Goal: Transaction & Acquisition: Purchase product/service

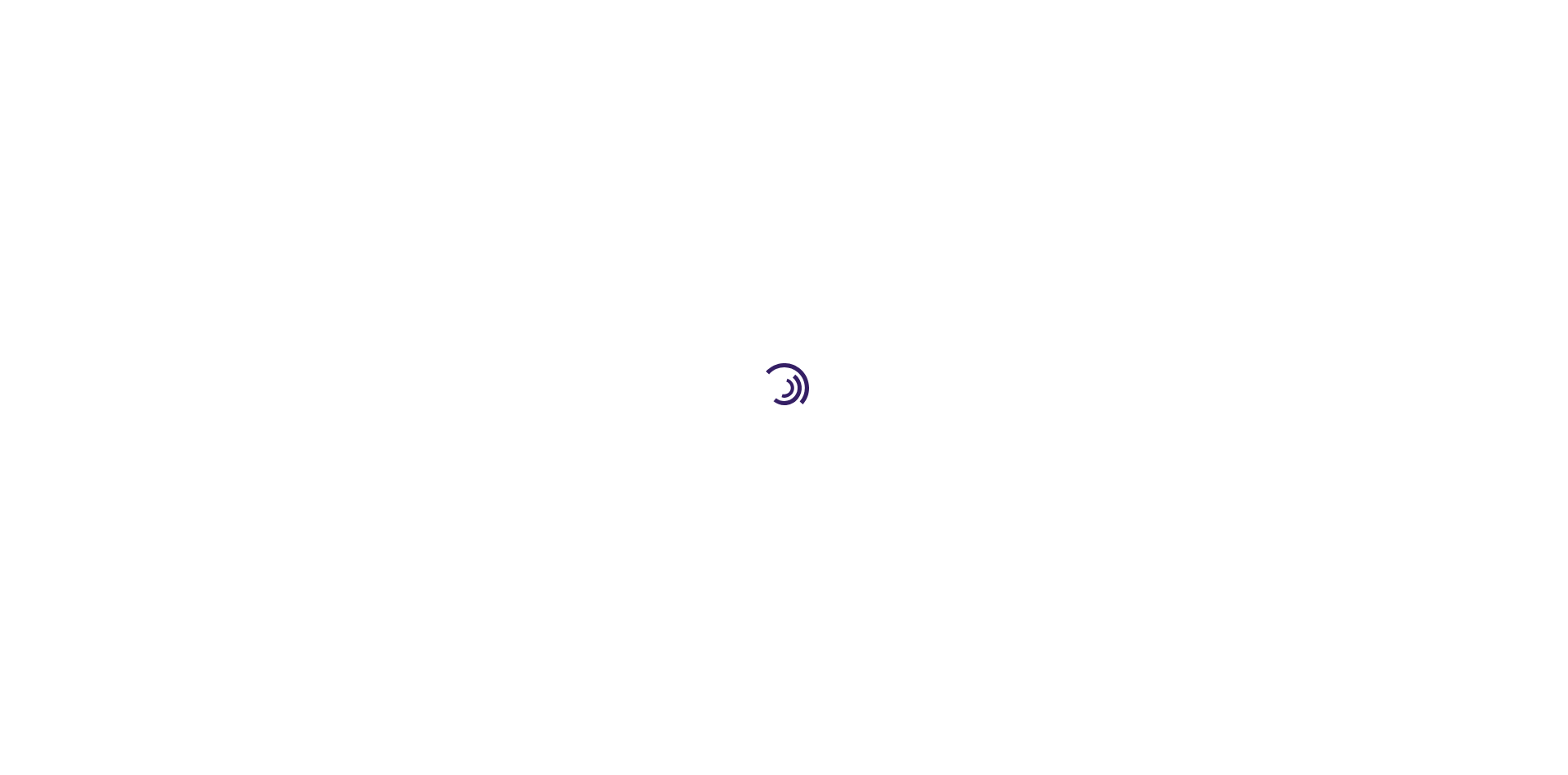
click at [1037, 24] on link "Log In" at bounding box center [1035, 25] width 32 height 13
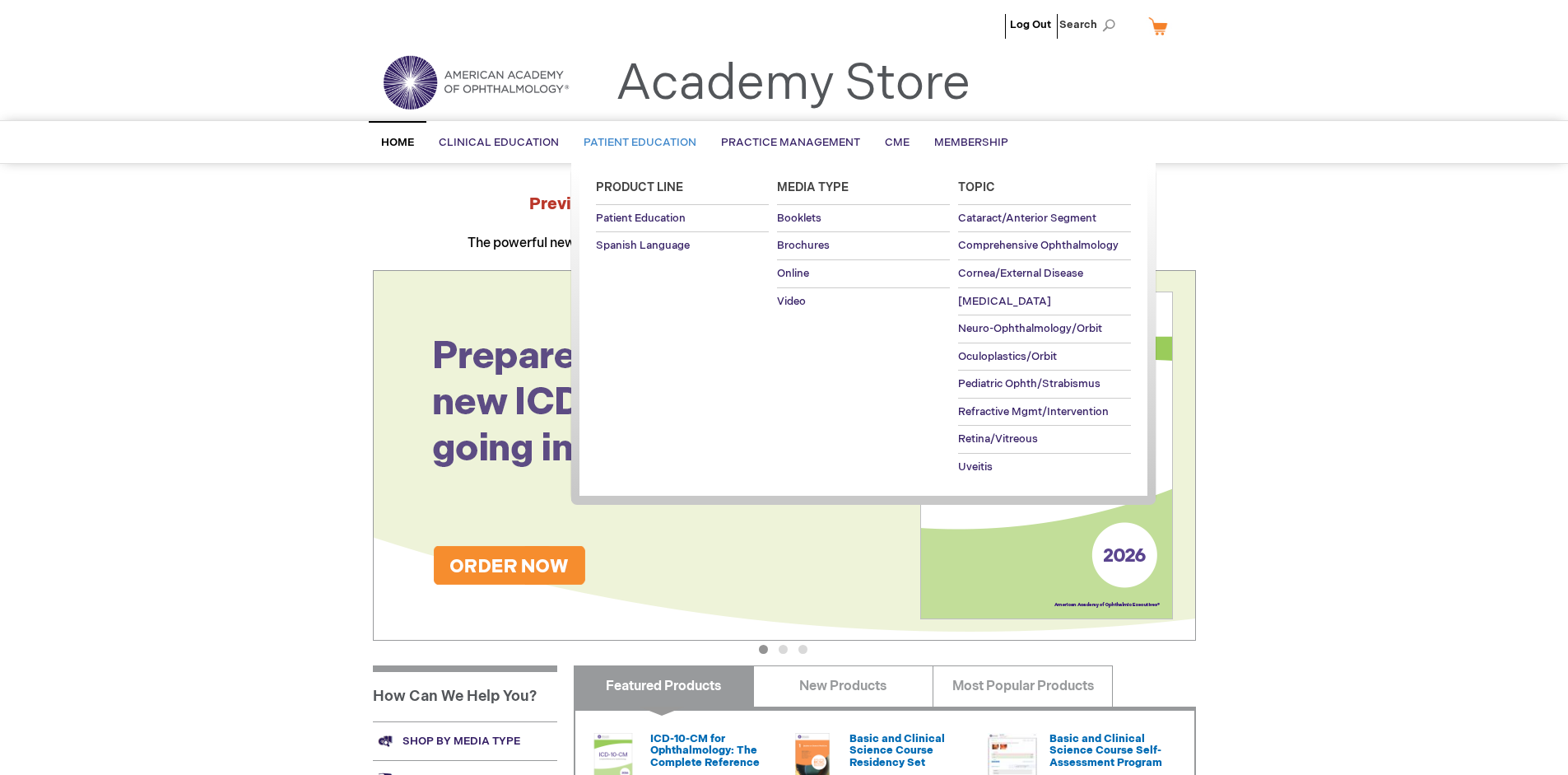
click at [636, 142] on span "Patient Education" at bounding box center [640, 142] width 113 height 13
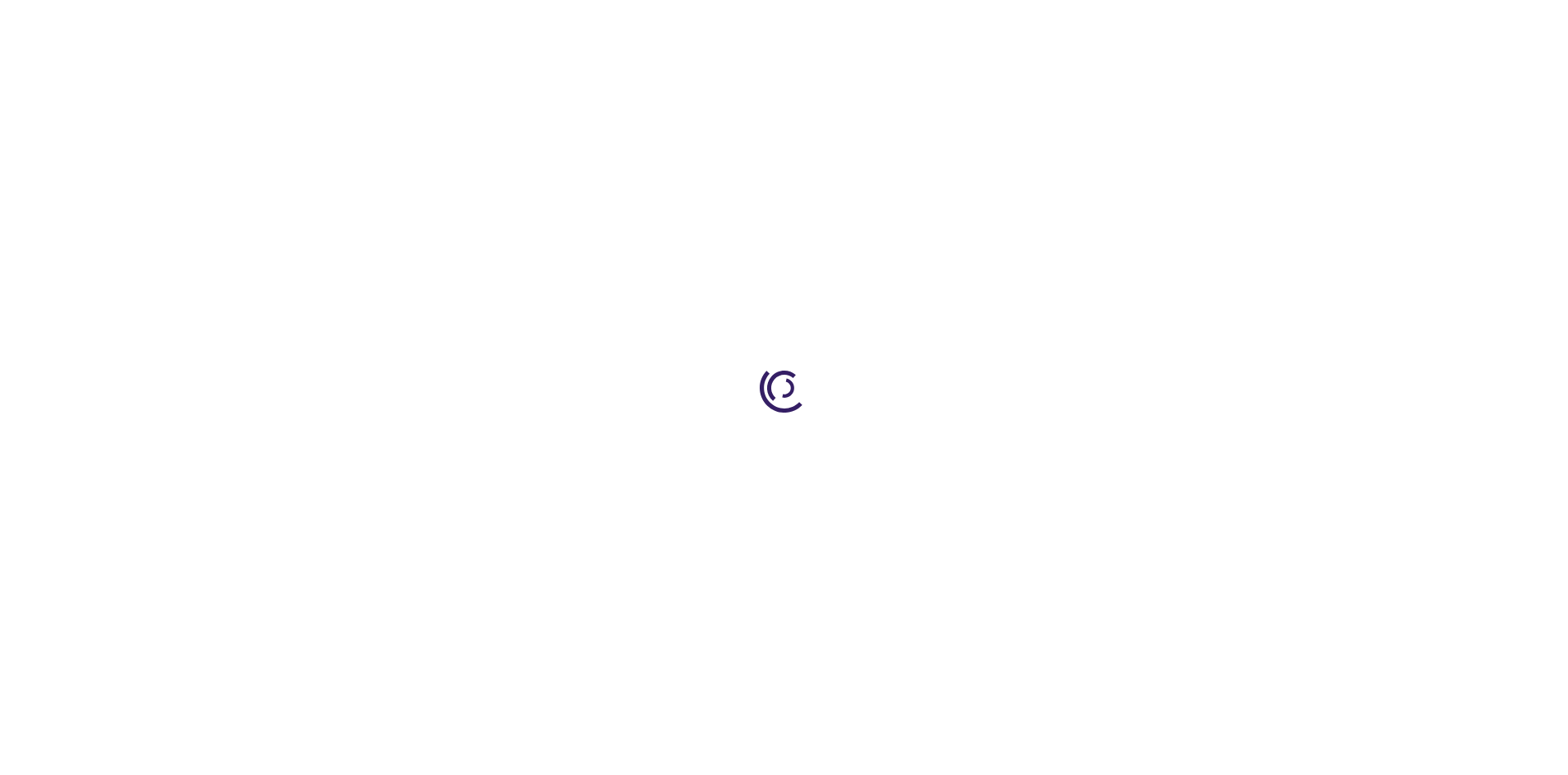
click at [1038, 445] on span "Add to Cart" at bounding box center [1030, 444] width 67 height 16
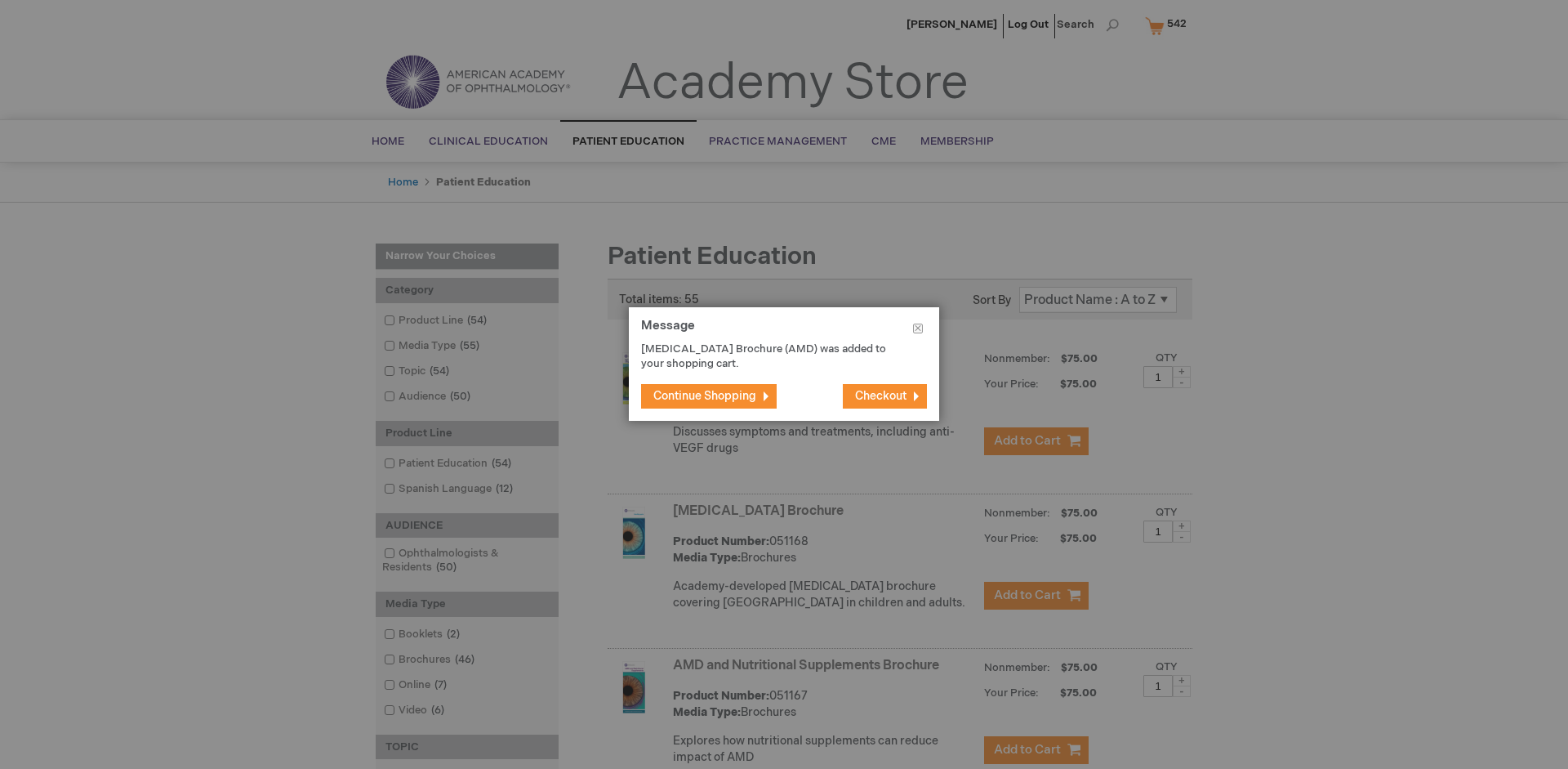
click at [705, 395] on span "Continue Shopping" at bounding box center [704, 395] width 103 height 14
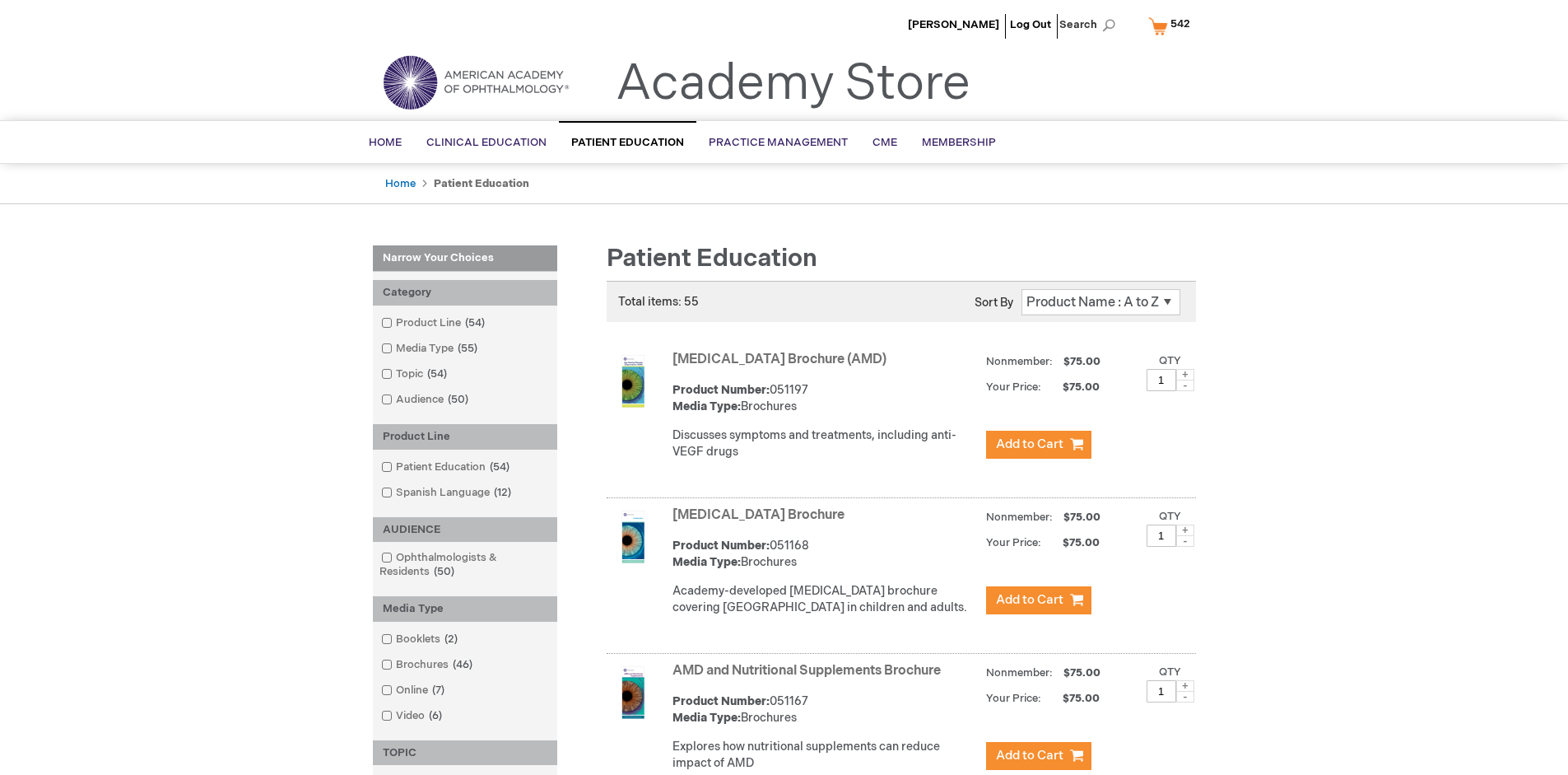
click at [810, 679] on link "AMD and Nutritional Supplements Brochure" at bounding box center [807, 671] width 269 height 16
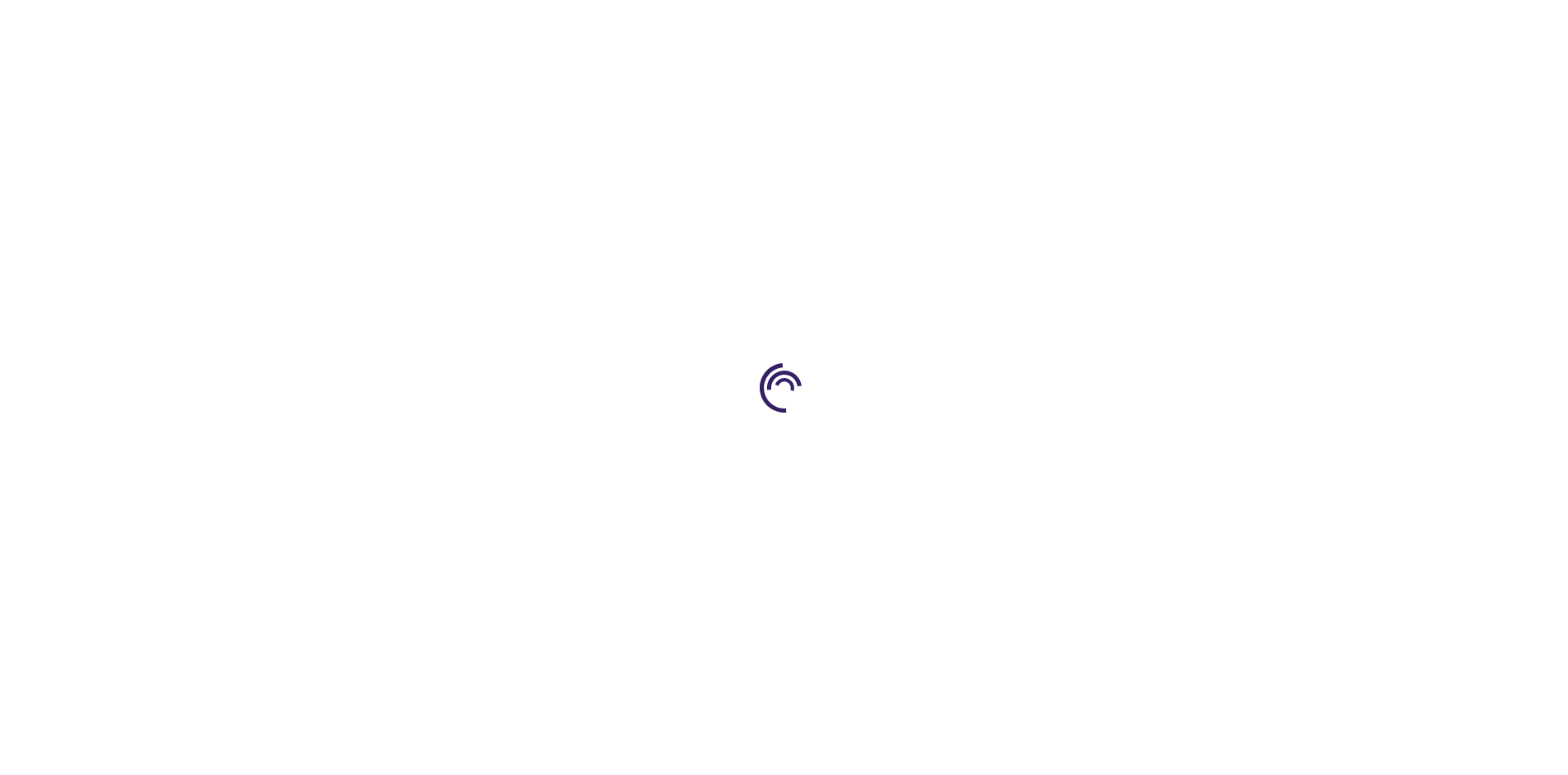
type input "1"
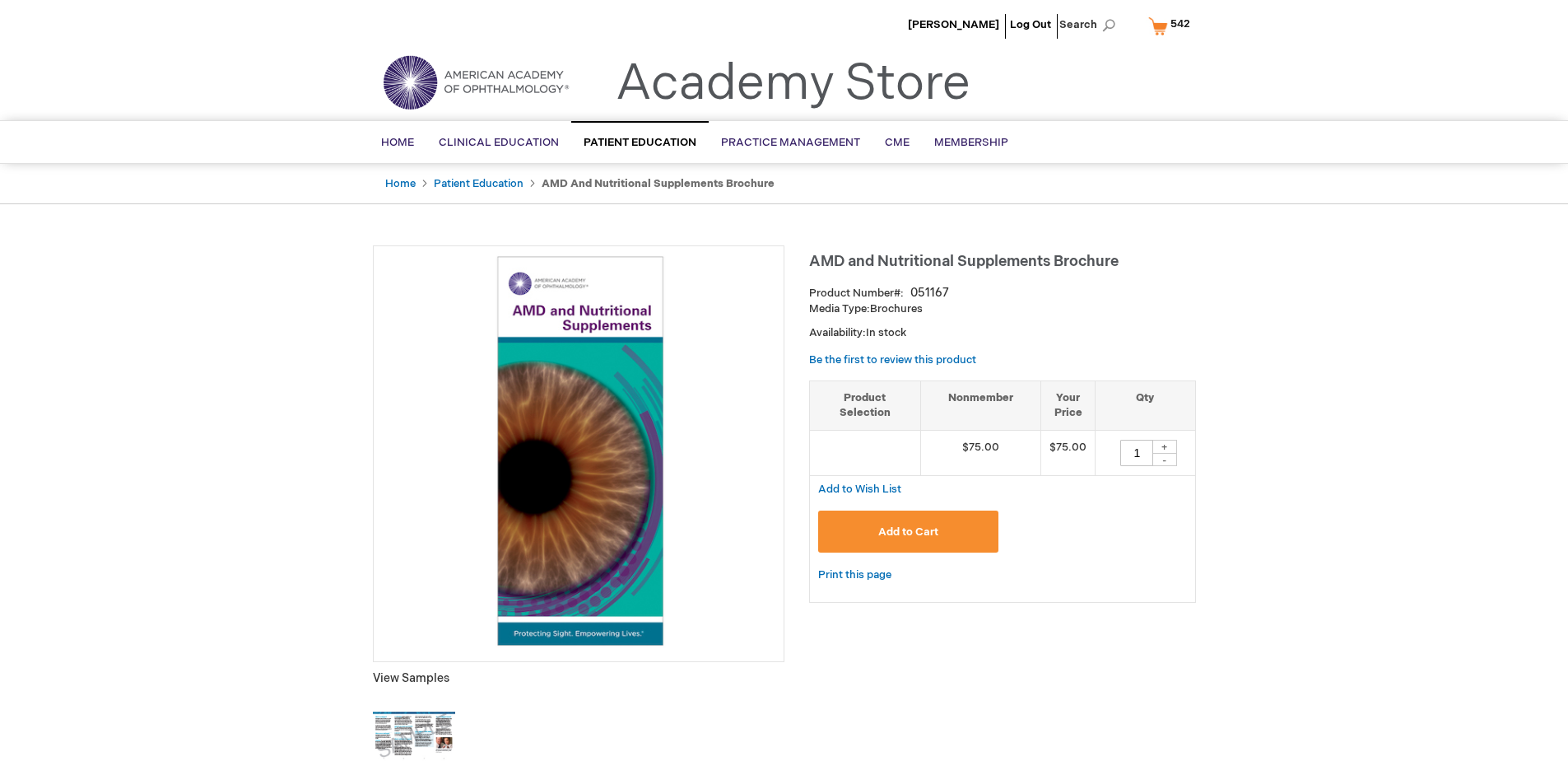
click at [908, 532] on span "Add to Cart" at bounding box center [908, 532] width 60 height 13
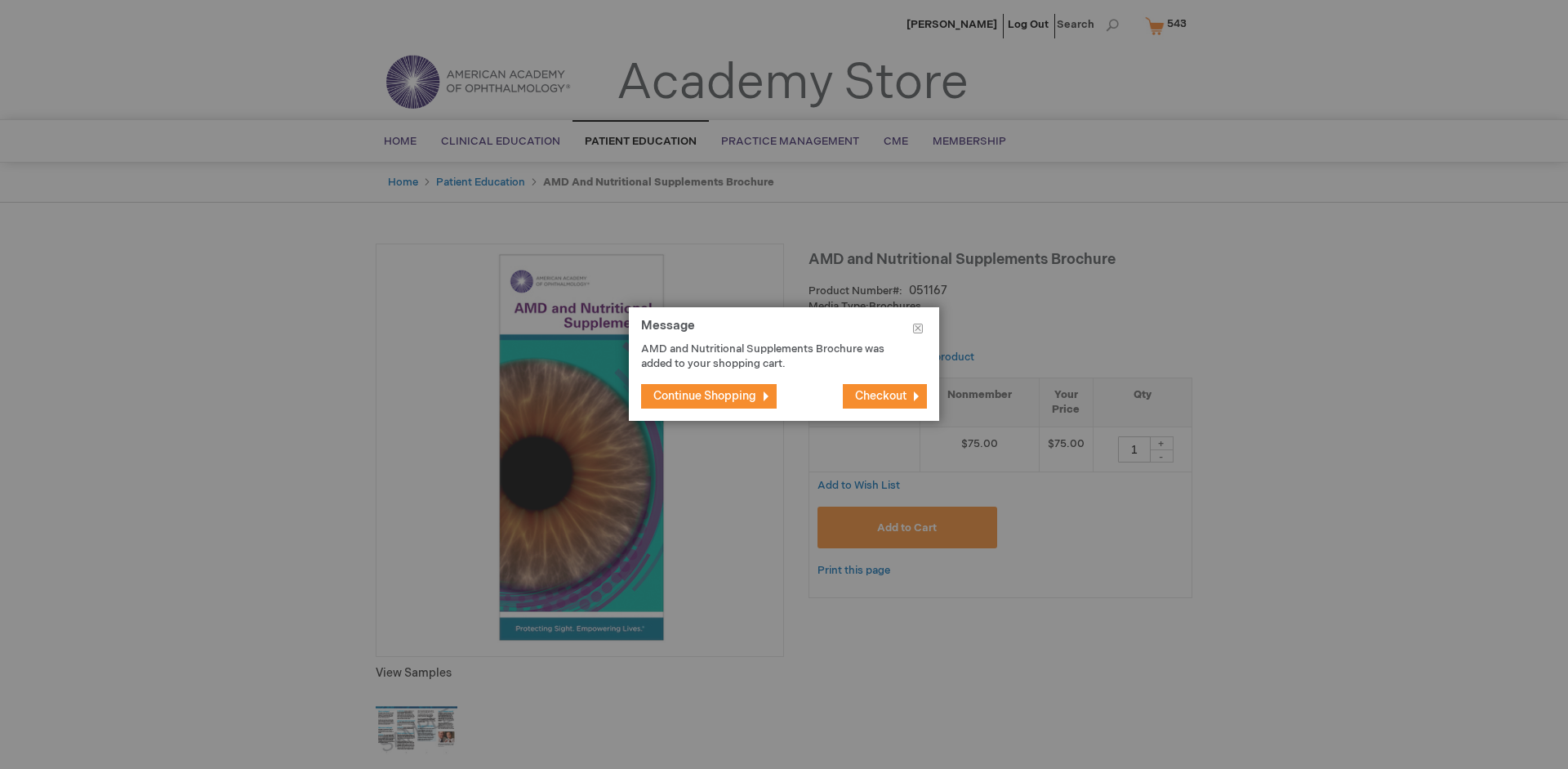
click at [705, 395] on span "Continue Shopping" at bounding box center [704, 395] width 103 height 14
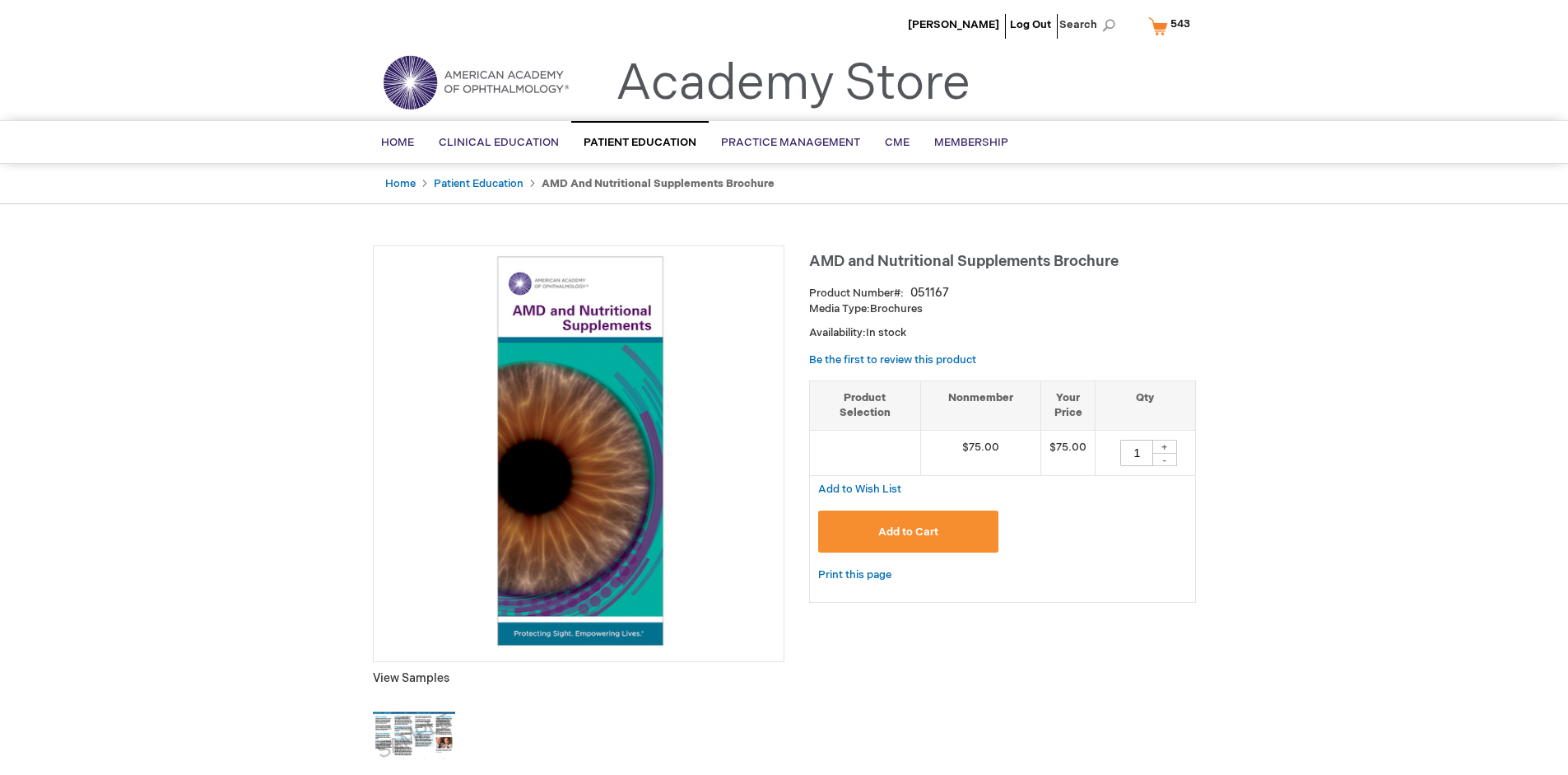
click at [1172, 25] on span "543" at bounding box center [1180, 24] width 19 height 13
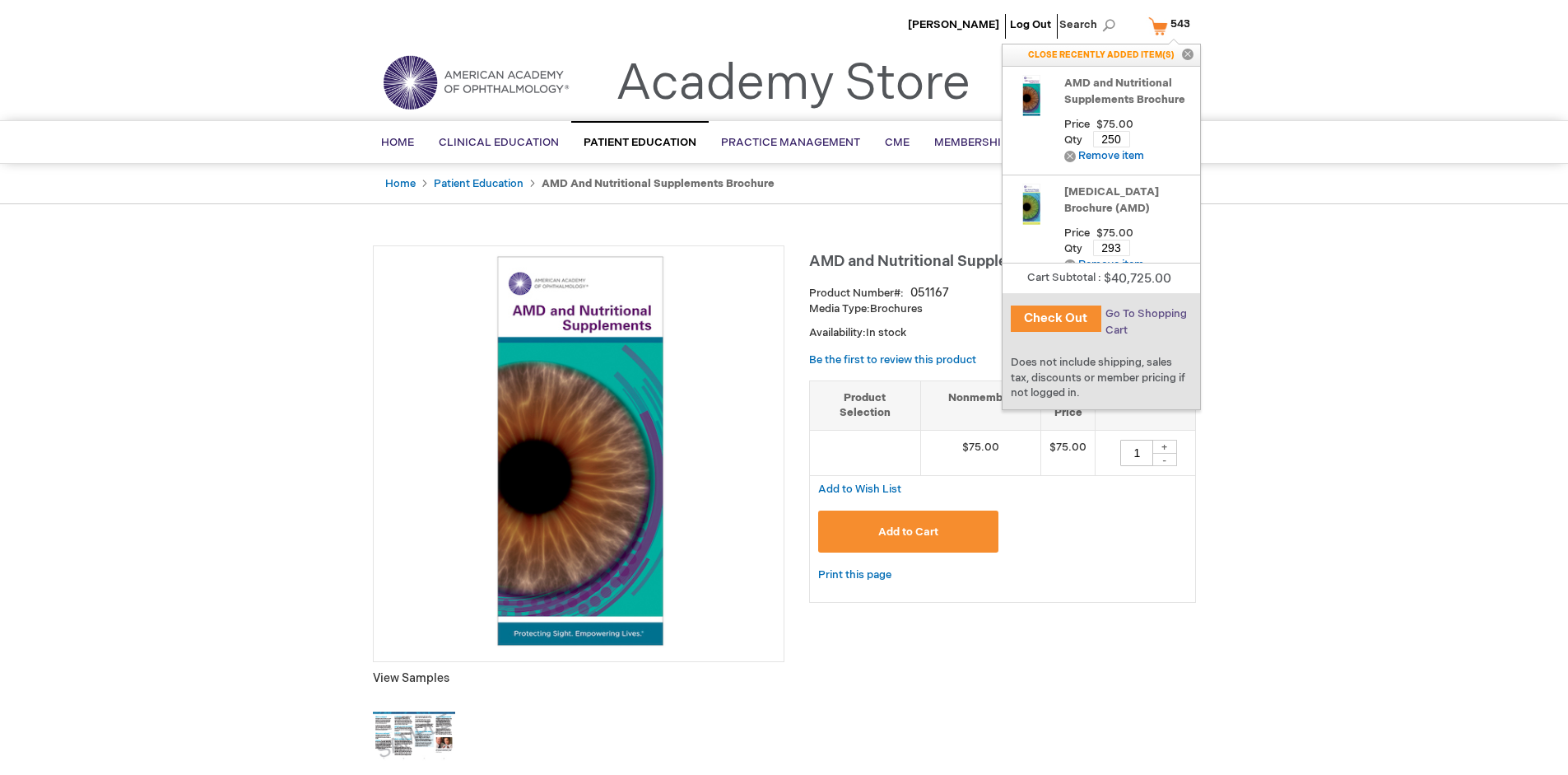
click at [1145, 313] on span "Go To Shopping Cart" at bounding box center [1146, 322] width 82 height 29
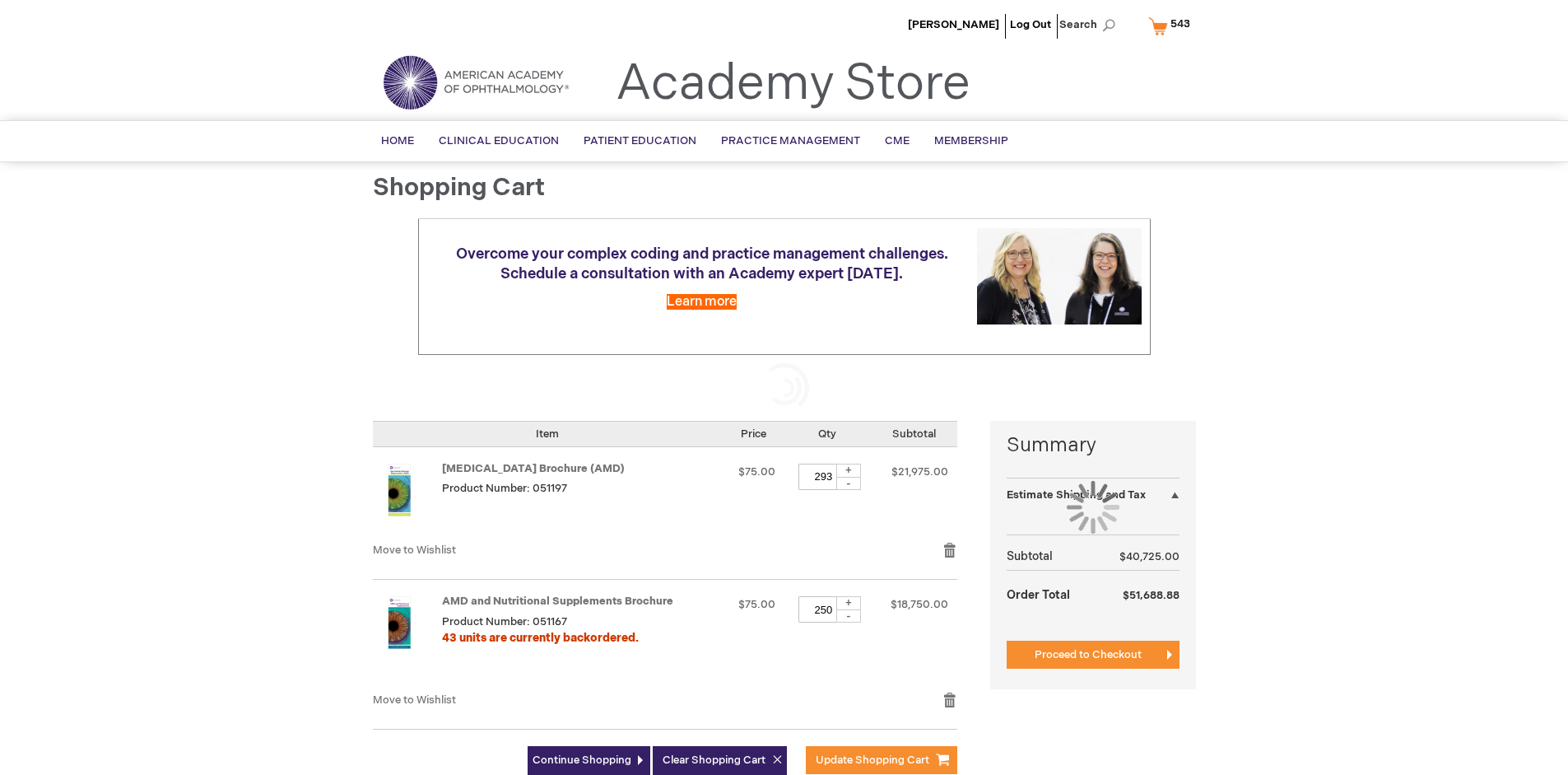
select select "US"
select select "41"
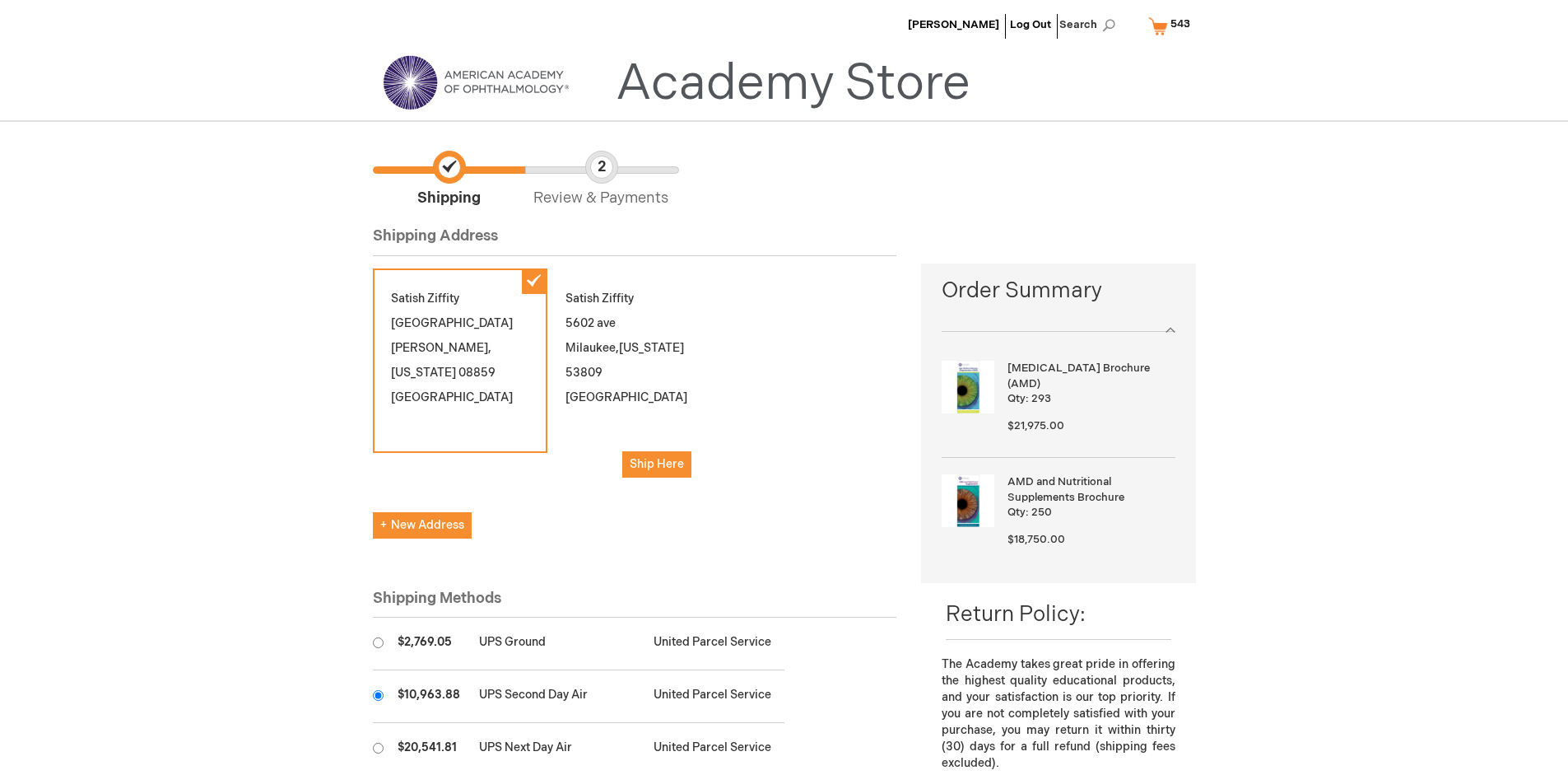
click at [378, 695] on input "radio" at bounding box center [378, 695] width 11 height 11
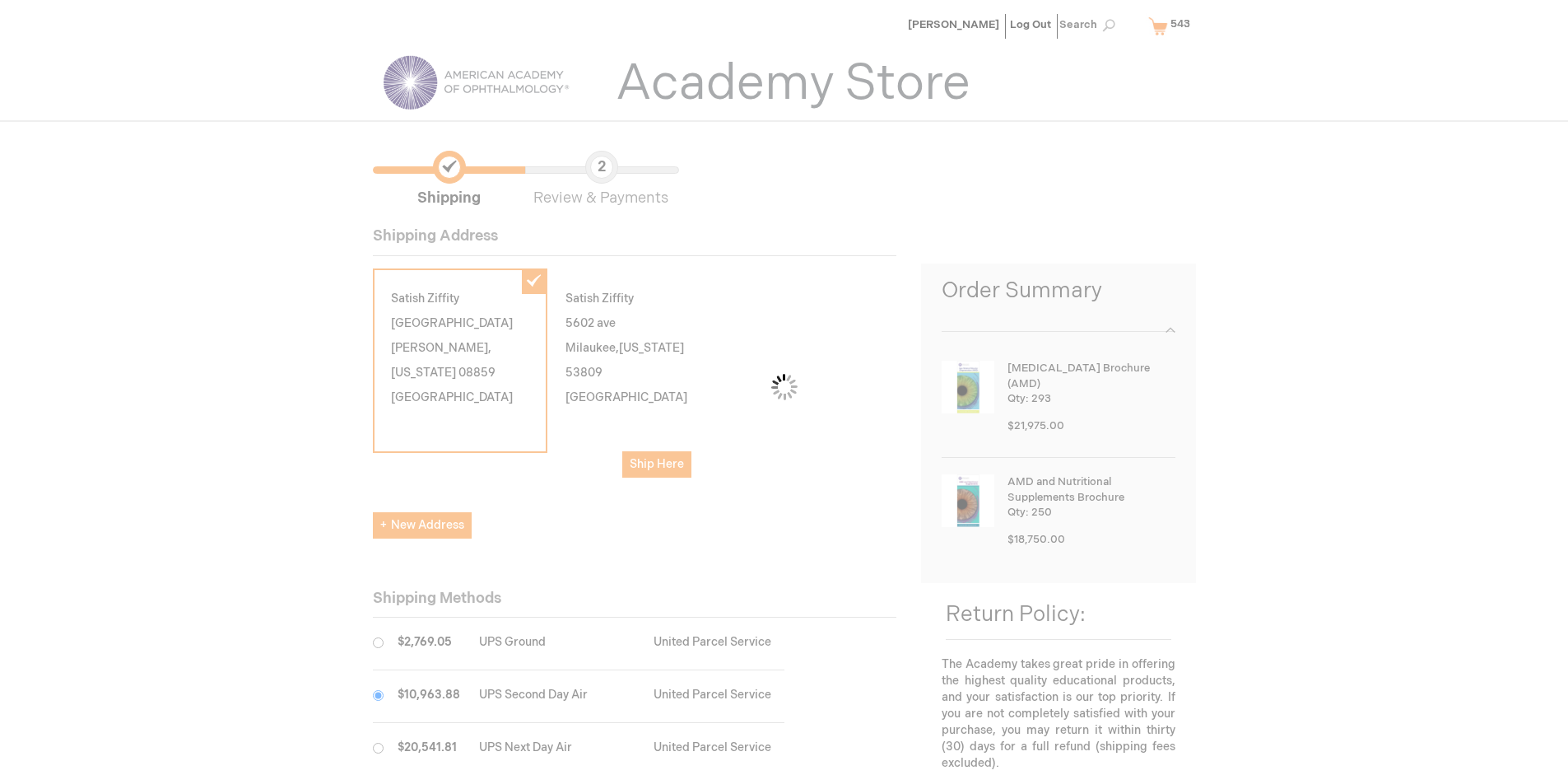
scroll to position [83, 0]
